Goal: Find specific page/section: Find specific page/section

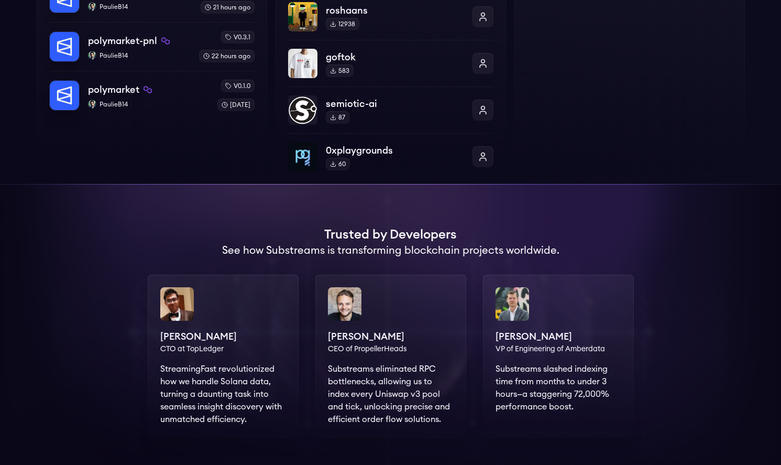
scroll to position [318, 0]
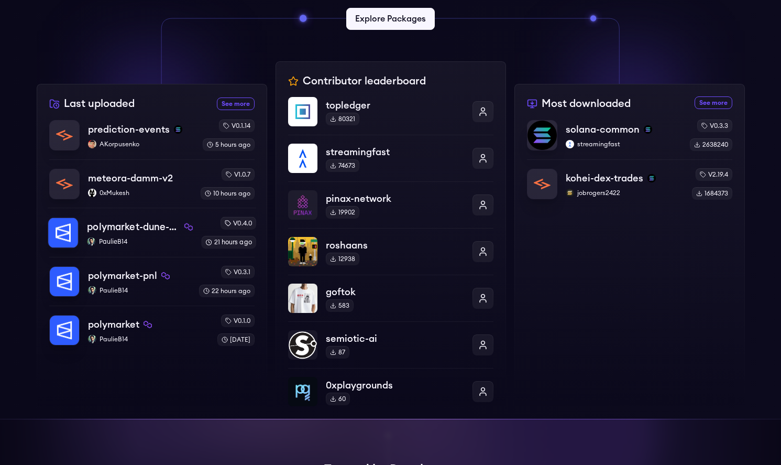
click at [117, 229] on p "polymarket-dune-pure" at bounding box center [133, 226] width 93 height 15
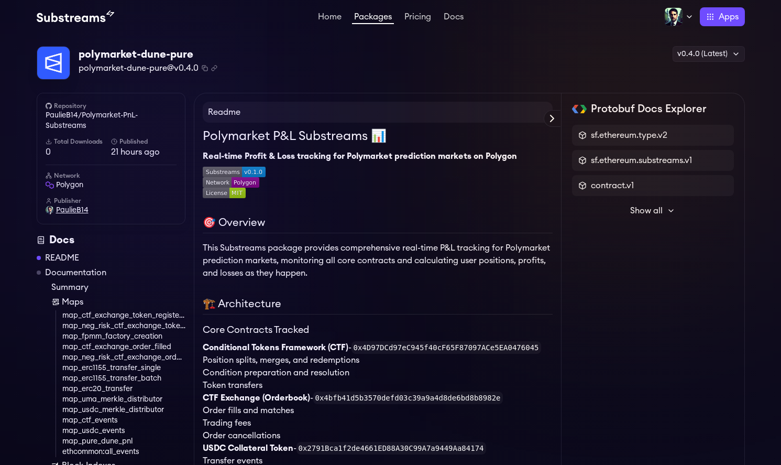
click at [73, 208] on span "PaulieB14" at bounding box center [72, 210] width 32 height 10
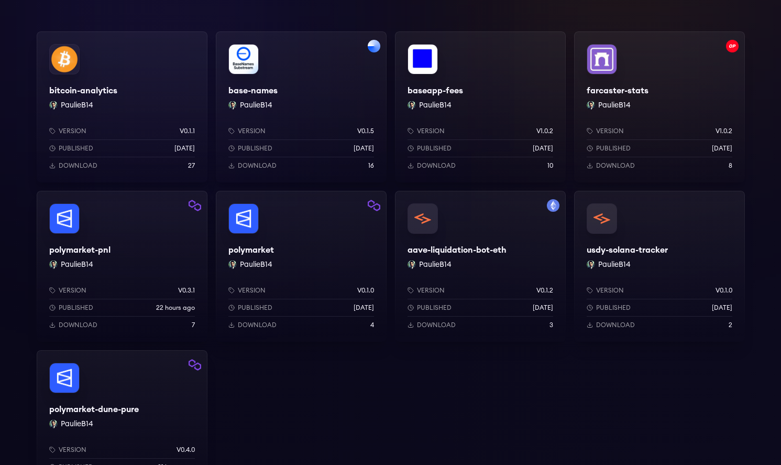
scroll to position [182, 0]
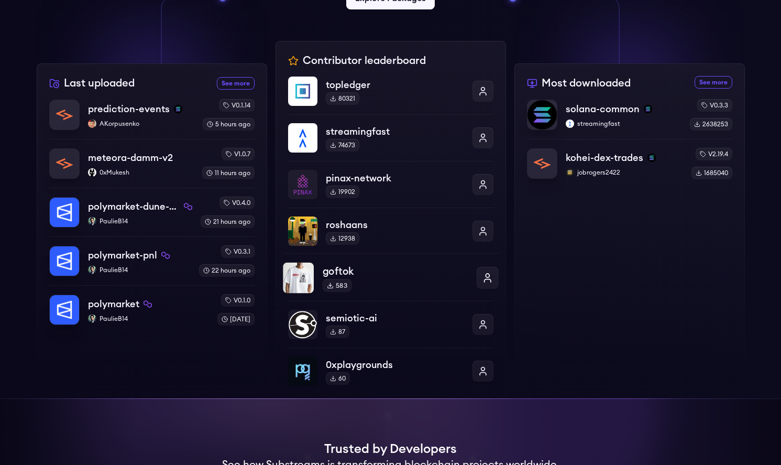
scroll to position [373, 0]
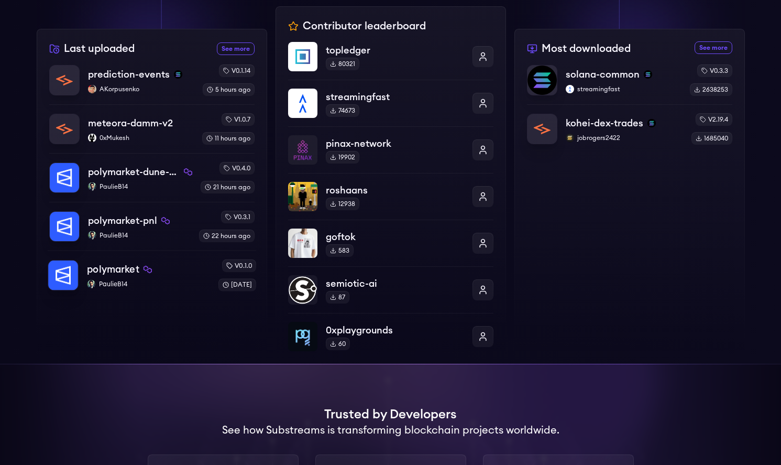
click at [117, 271] on p "polymarket" at bounding box center [113, 269] width 52 height 15
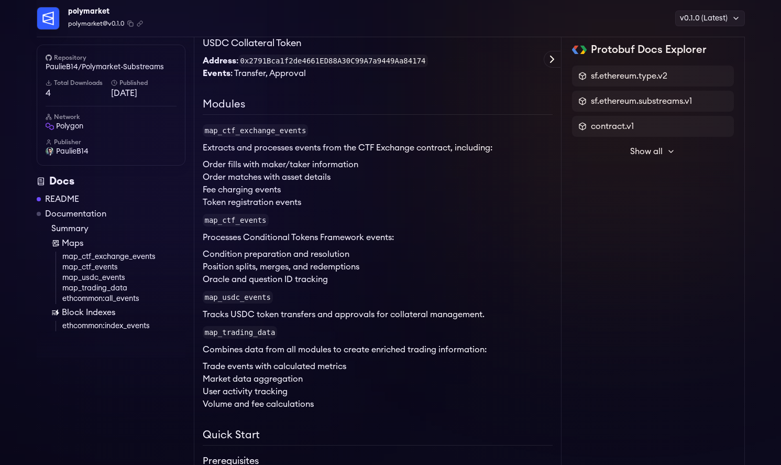
scroll to position [298, 0]
